Goal: Information Seeking & Learning: Learn about a topic

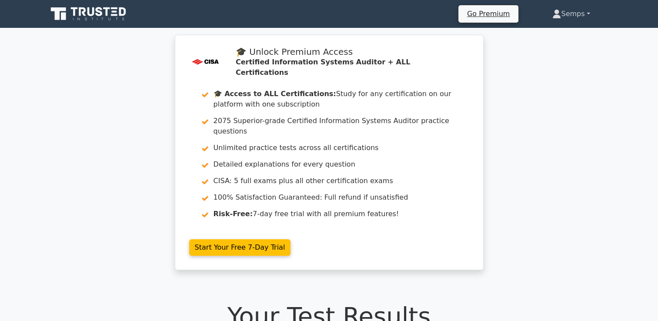
click at [586, 10] on link "Semps" at bounding box center [571, 13] width 79 height 17
click at [586, 13] on link "Semps" at bounding box center [571, 13] width 79 height 17
click at [60, 15] on icon at bounding box center [89, 14] width 84 height 17
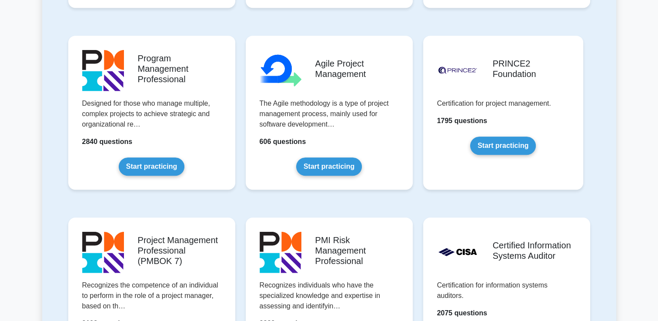
scroll to position [609, 0]
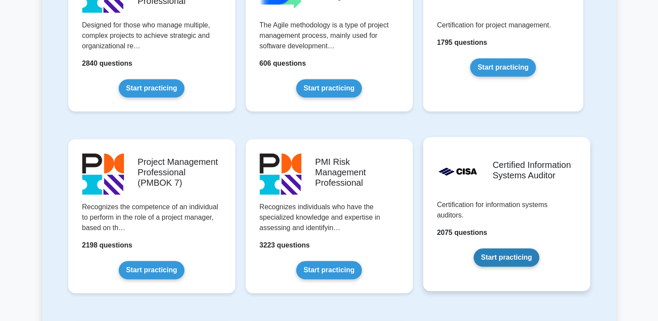
click at [526, 248] on link "Start practicing" at bounding box center [507, 257] width 66 height 18
